Goal: Task Accomplishment & Management: Use online tool/utility

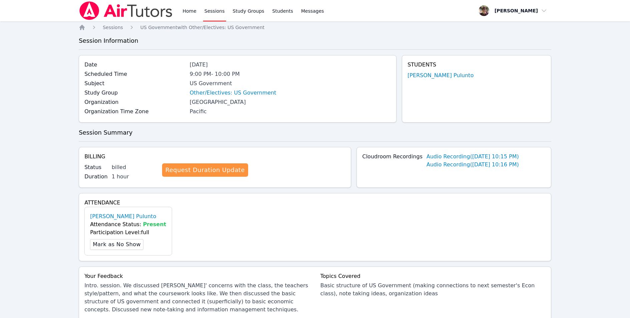
click at [123, 14] on img at bounding box center [126, 10] width 94 height 19
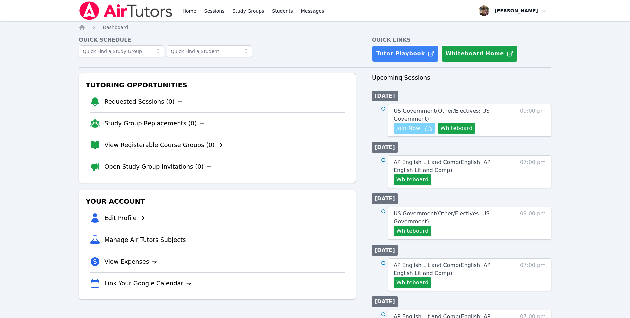
click at [411, 127] on span "Join Now" at bounding box center [408, 128] width 24 height 8
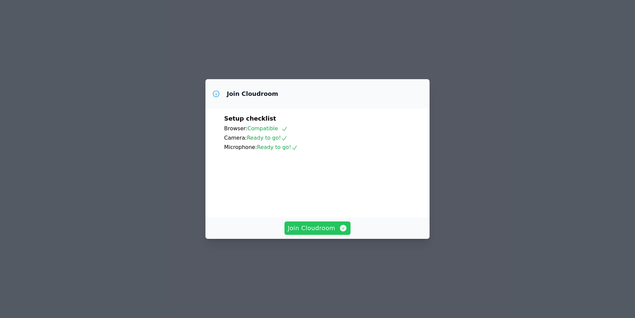
click at [308, 233] on span "Join Cloudroom" at bounding box center [318, 227] width 60 height 9
